Goal: Task Accomplishment & Management: Manage account settings

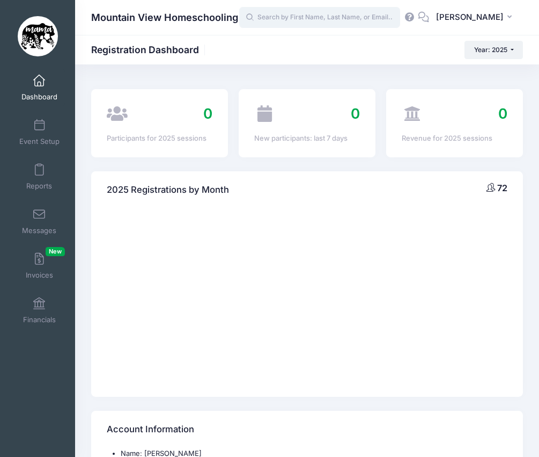
click at [329, 20] on input "text" at bounding box center [319, 17] width 161 height 21
type input "[PERSON_NAME]"
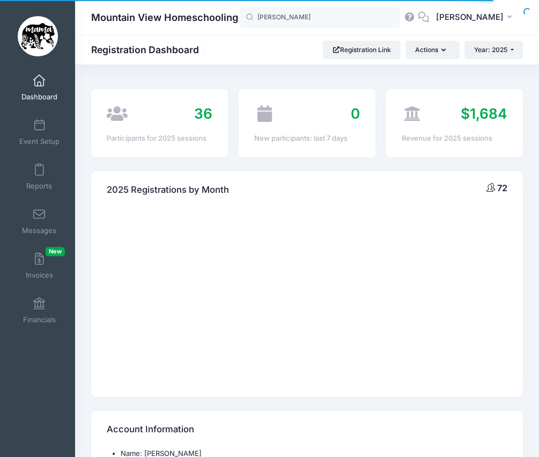
select select
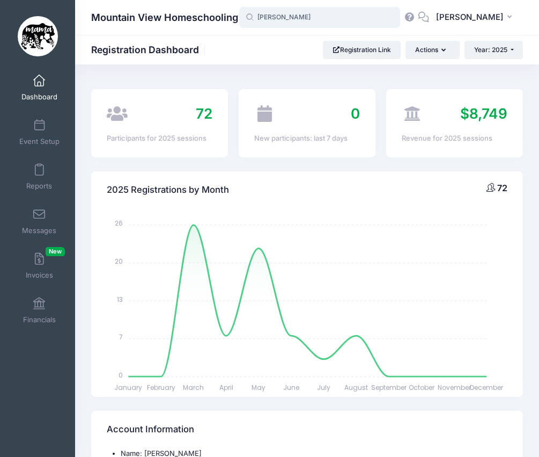
click at [312, 24] on input "[PERSON_NAME]" at bounding box center [319, 17] width 161 height 21
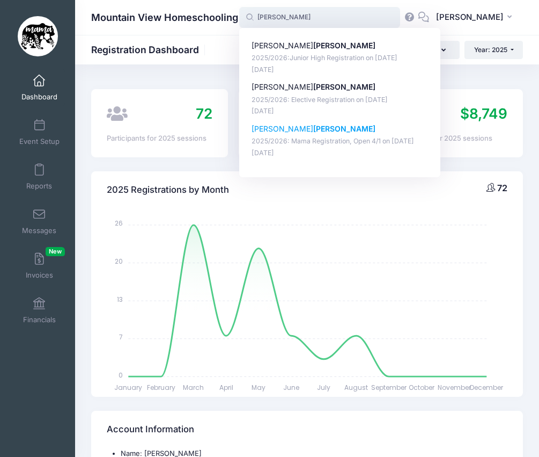
click at [302, 126] on p "Veronica Gable" at bounding box center [340, 128] width 177 height 11
type input "Veronica Gable (2025/2026: Mama Registration, Open 4/1, Apr-01, 2025)"
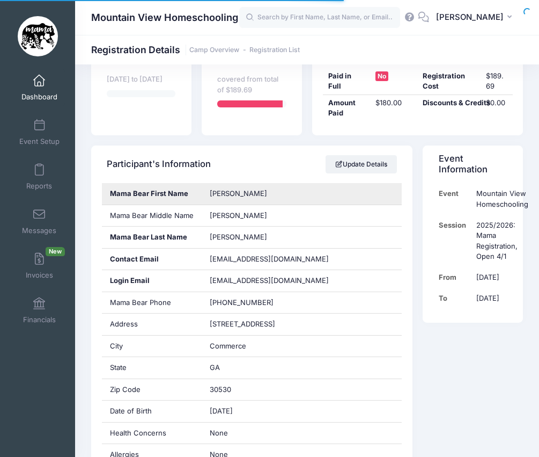
scroll to position [142, 0]
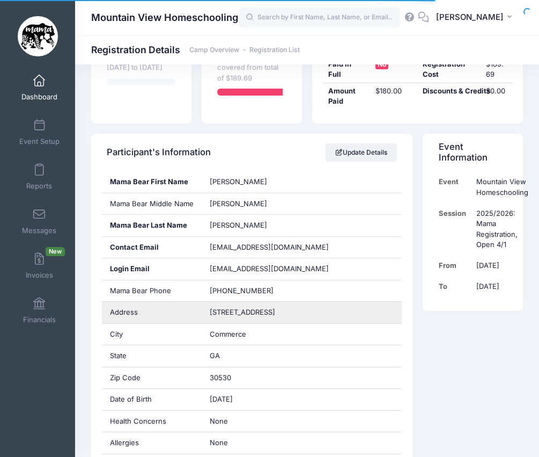
drag, startPoint x: 282, startPoint y: 316, endPoint x: 207, endPoint y: 312, distance: 74.7
click at [207, 312] on div "164 Alexander Road" at bounding box center [302, 312] width 200 height 21
copy span "164 Alexander Road"
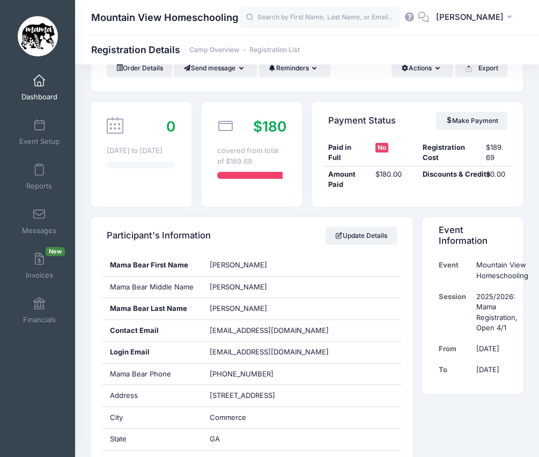
scroll to position [0, 0]
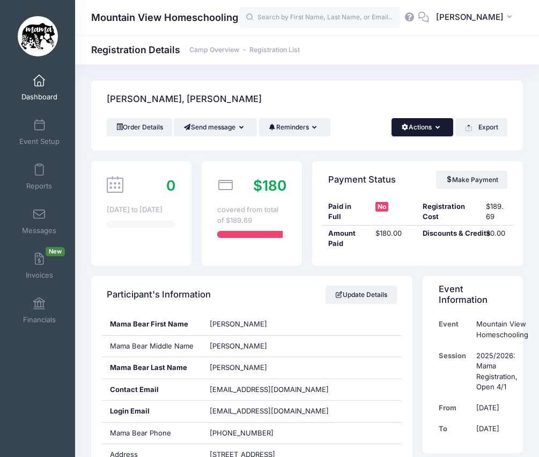
click at [421, 126] on button "Actions" at bounding box center [423, 127] width 62 height 18
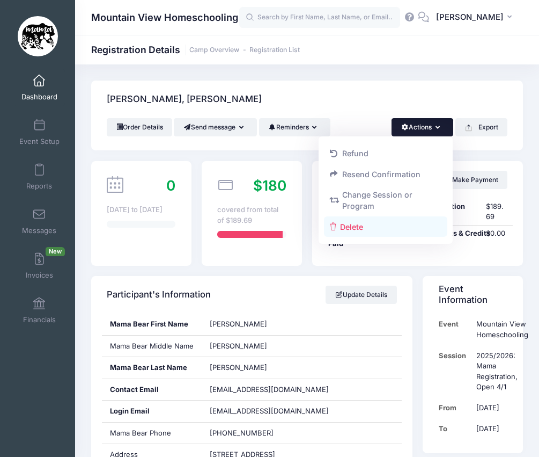
click at [354, 222] on link "Delete" at bounding box center [386, 226] width 124 height 20
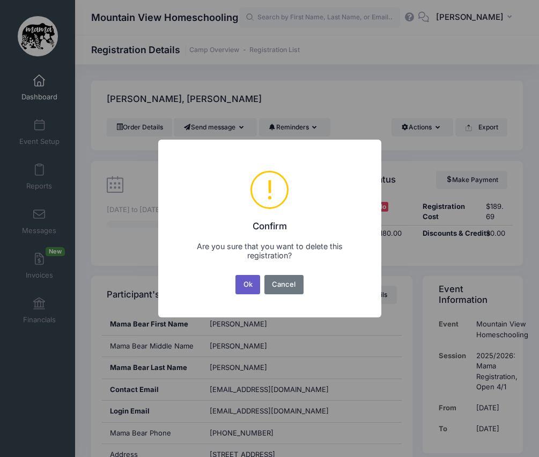
click at [248, 282] on button "Ok" at bounding box center [248, 284] width 25 height 19
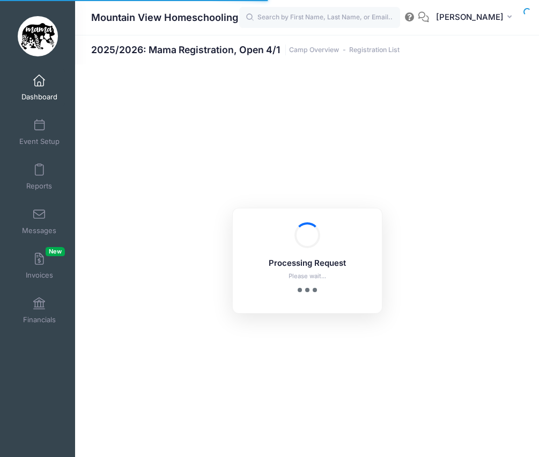
select select "10"
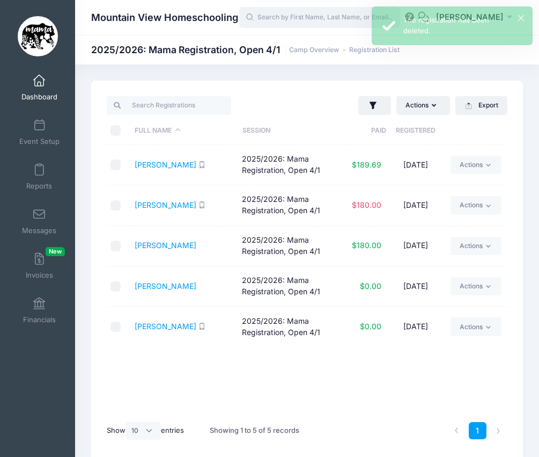
click at [315, 18] on input "text" at bounding box center [319, 17] width 161 height 21
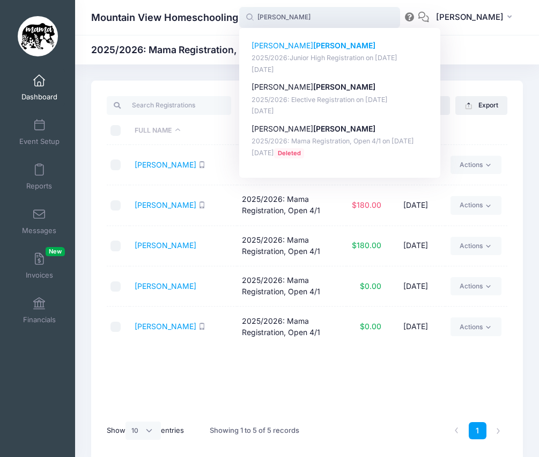
click at [317, 54] on p "2025/2026:Junior High Registration on [DATE]" at bounding box center [340, 58] width 177 height 10
type input "[PERSON_NAME] (2025/2026:Junior High Registration, [DATE])"
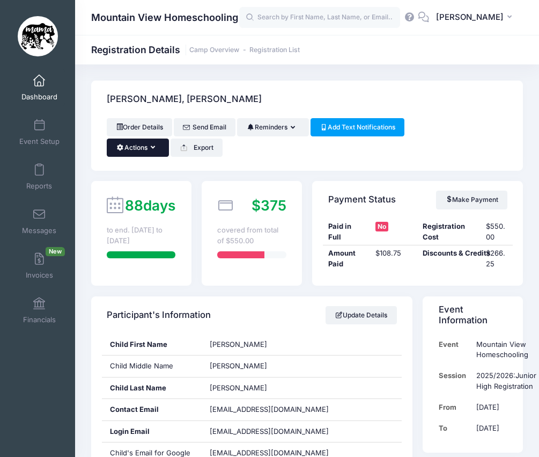
click at [155, 148] on icon "button" at bounding box center [155, 148] width 9 height 0
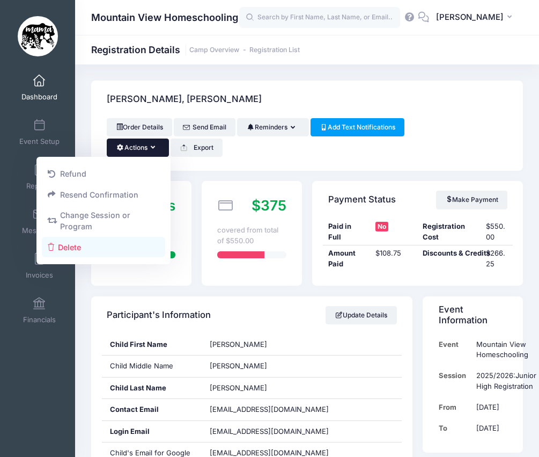
click at [90, 245] on link "Delete" at bounding box center [104, 247] width 124 height 20
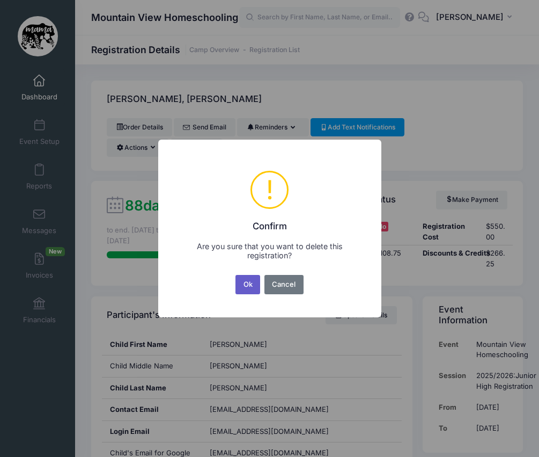
click at [243, 288] on button "Ok" at bounding box center [248, 284] width 25 height 19
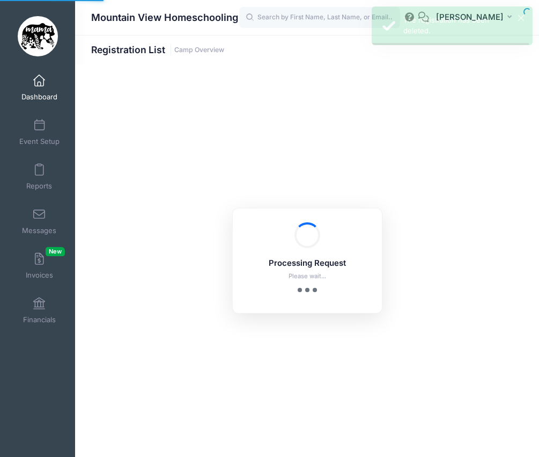
select select "10"
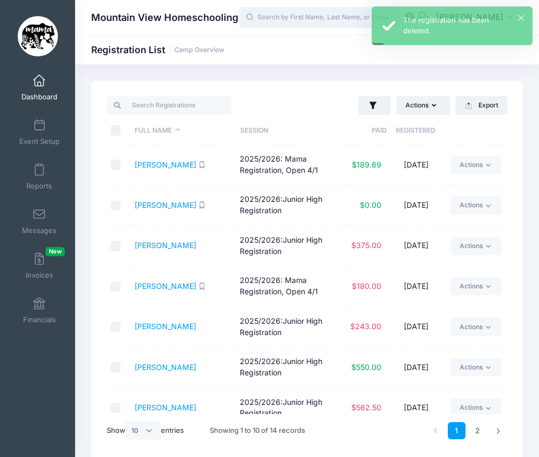
click at [309, 19] on input "text" at bounding box center [319, 17] width 161 height 21
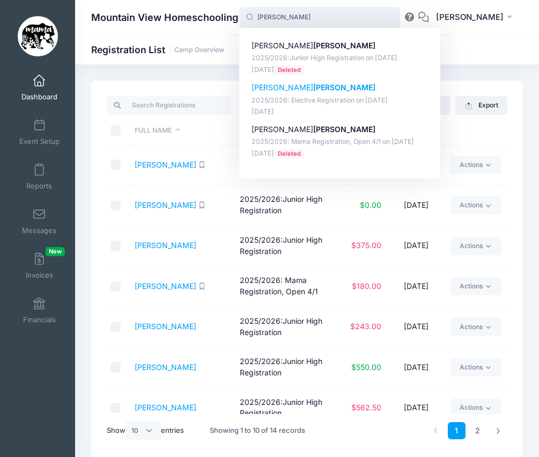
click at [286, 106] on div "Eli Gable 2025/2026: Elective Registration on Aug-07, 2025 Jun-03, 2025" at bounding box center [340, 99] width 177 height 34
type input "Eli Gable (2025/2026: Elective Registration, Aug-07, 2025)"
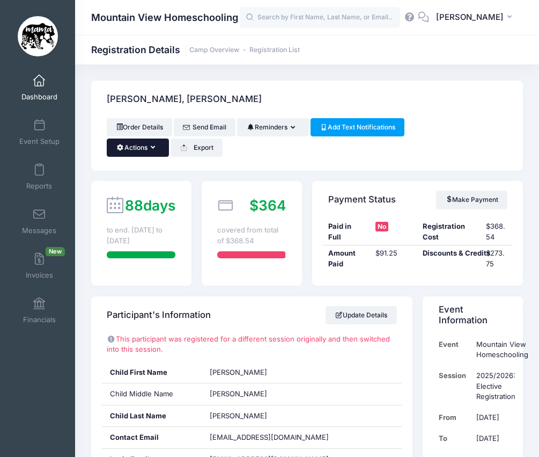
click at [149, 148] on button "Actions" at bounding box center [138, 147] width 62 height 18
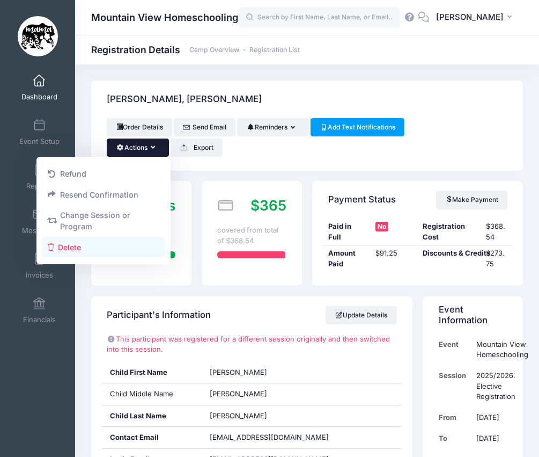
click at [69, 247] on link "Delete" at bounding box center [104, 247] width 124 height 20
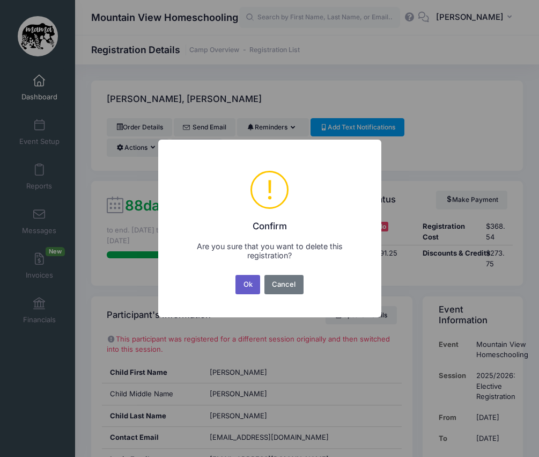
click at [246, 286] on button "Ok" at bounding box center [248, 284] width 25 height 19
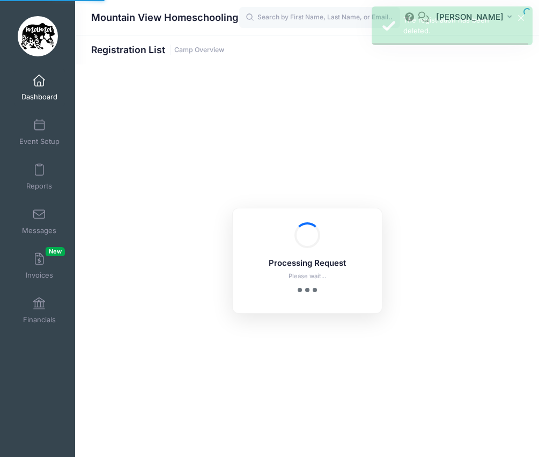
select select "10"
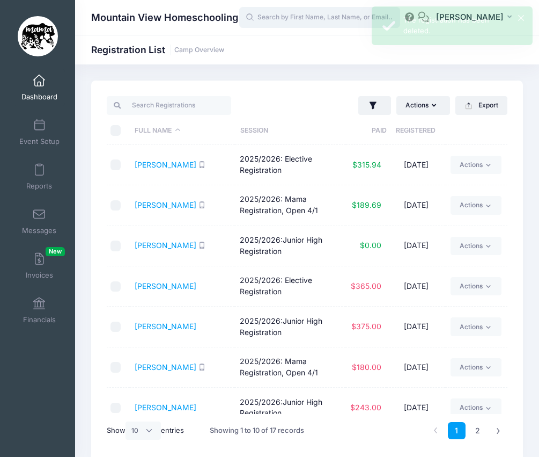
click at [305, 13] on input "text" at bounding box center [319, 17] width 161 height 21
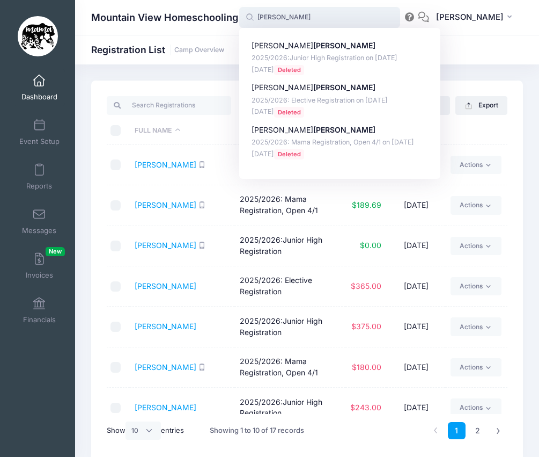
type input "gable"
click at [228, 64] on div "Mountain View Homeschooling Registration List Camp Overview" at bounding box center [307, 50] width 464 height 30
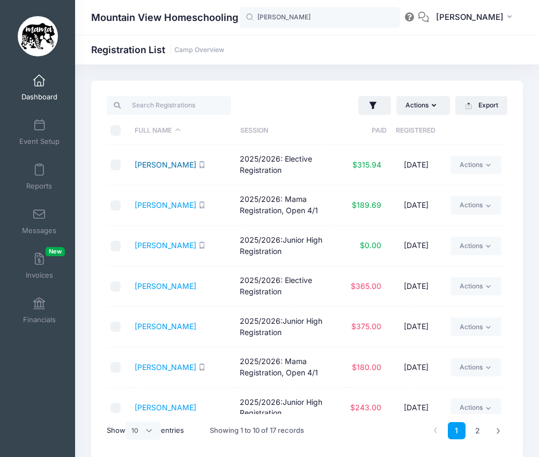
click at [158, 160] on link "[PERSON_NAME]" at bounding box center [166, 164] width 62 height 9
